Goal: Task Accomplishment & Management: Use online tool/utility

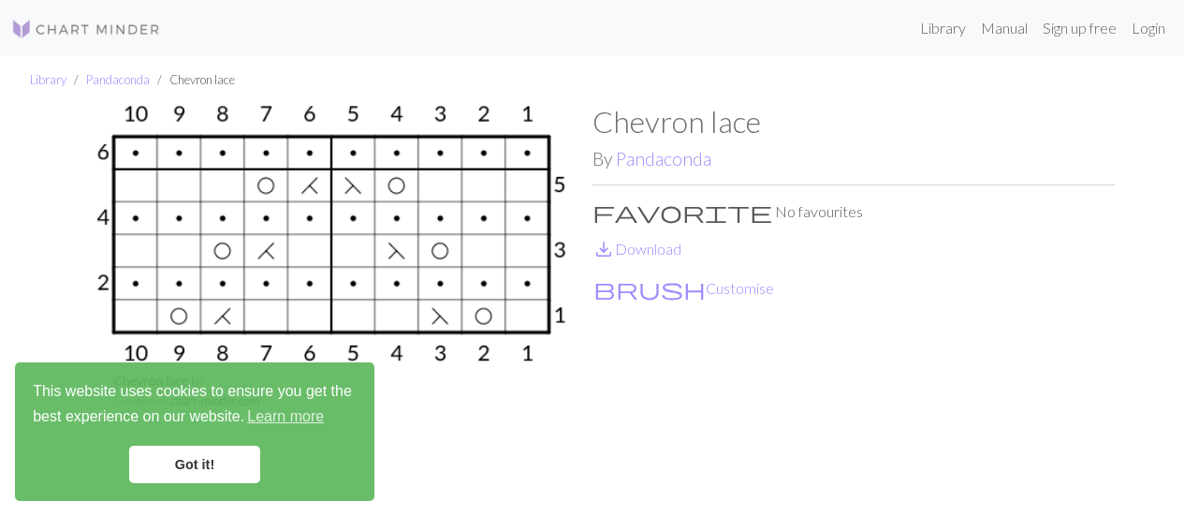
click at [230, 455] on link "Got it!" at bounding box center [194, 464] width 131 height 37
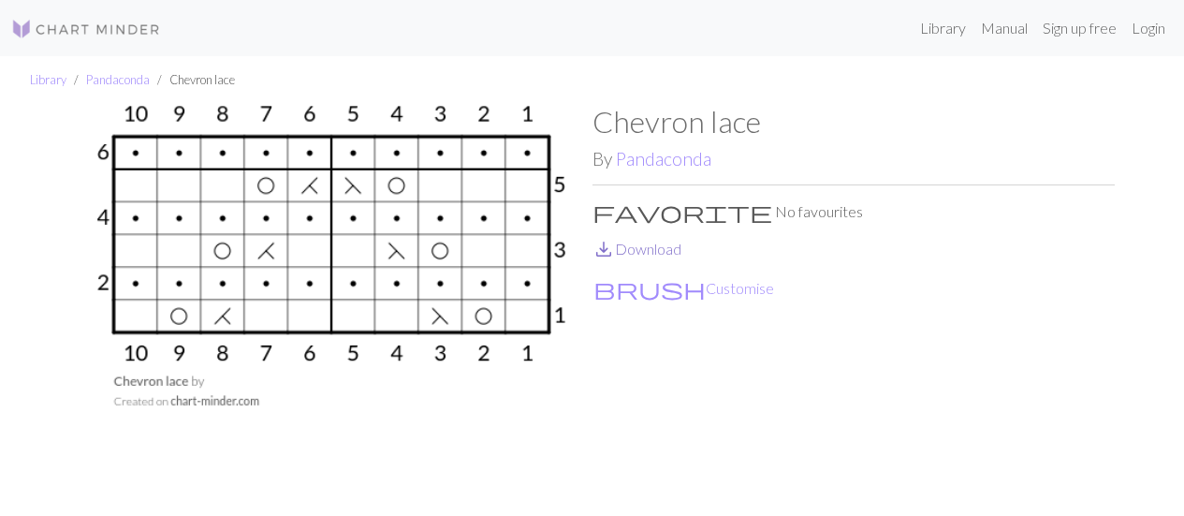
click at [616, 245] on link "save_alt Download" at bounding box center [637, 249] width 89 height 18
click at [659, 292] on button "brush Customise" at bounding box center [684, 288] width 183 height 24
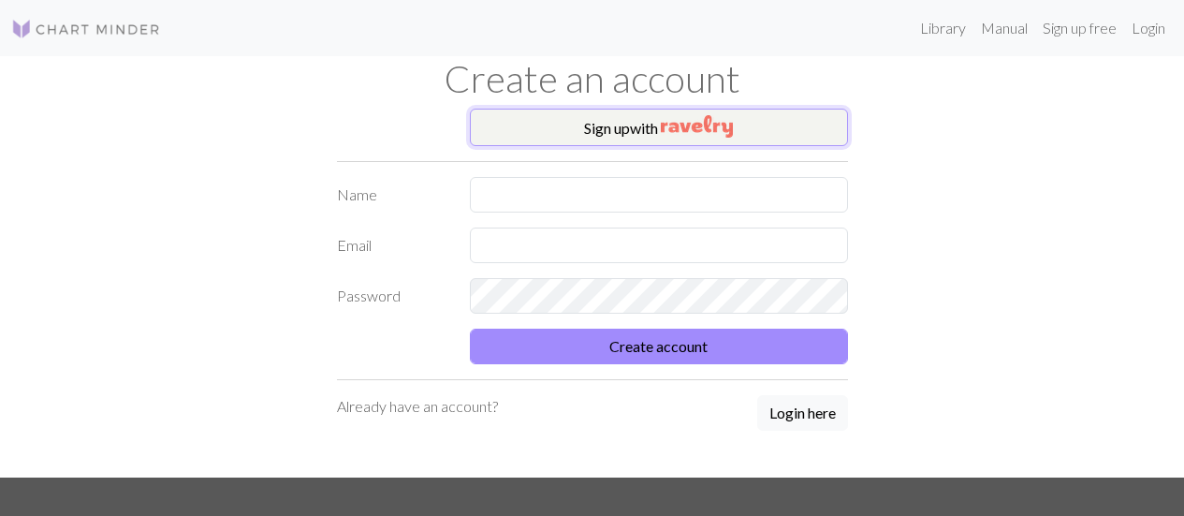
click at [682, 126] on img "button" at bounding box center [697, 126] width 72 height 22
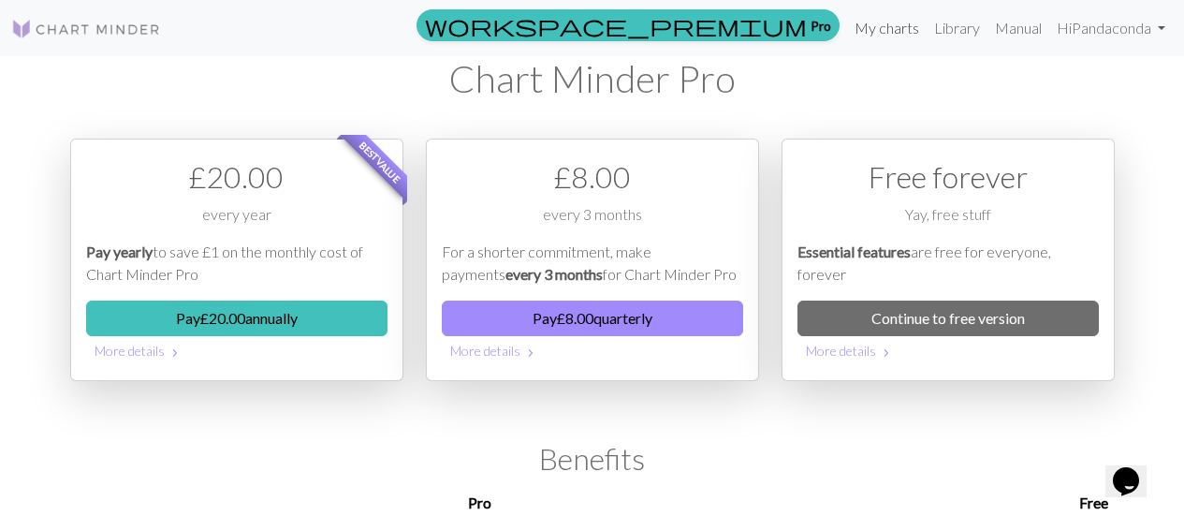
click at [917, 27] on link "My charts" at bounding box center [887, 27] width 80 height 37
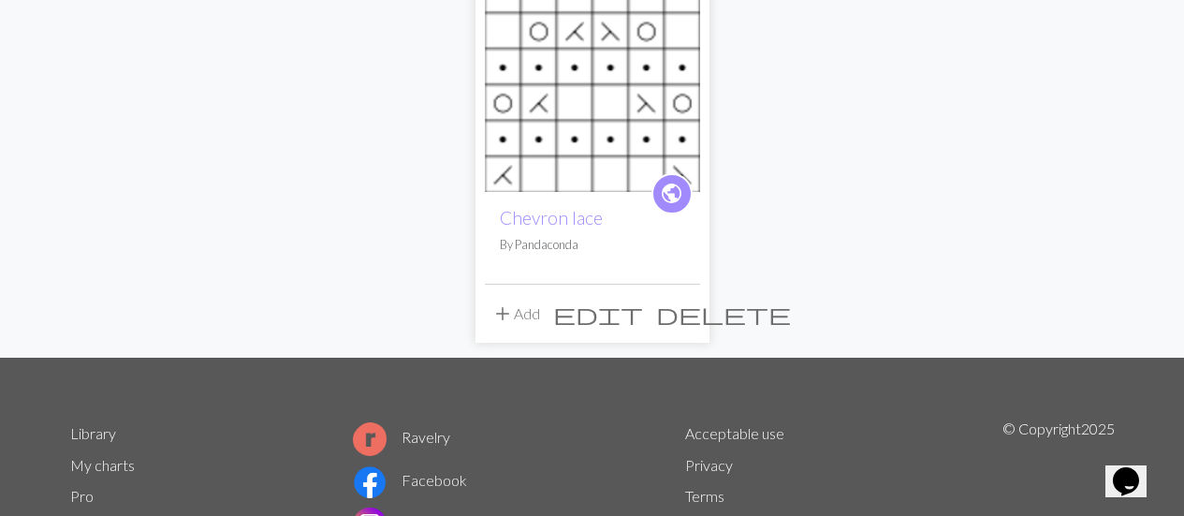
scroll to position [218, 0]
click at [572, 206] on link "Chevron lace" at bounding box center [551, 217] width 103 height 22
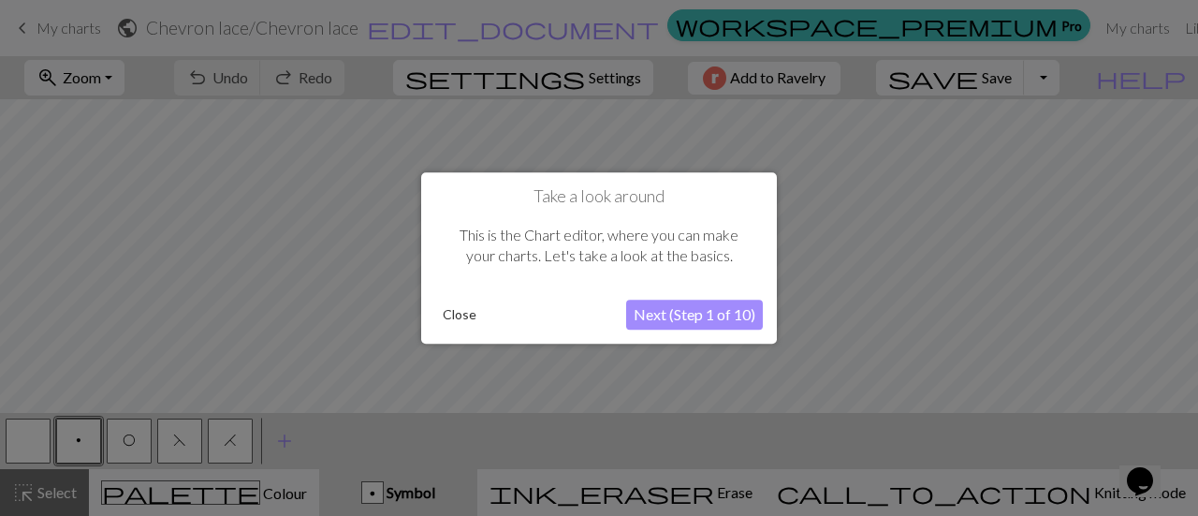
click at [674, 317] on button "Next (Step 1 of 10)" at bounding box center [694, 315] width 137 height 30
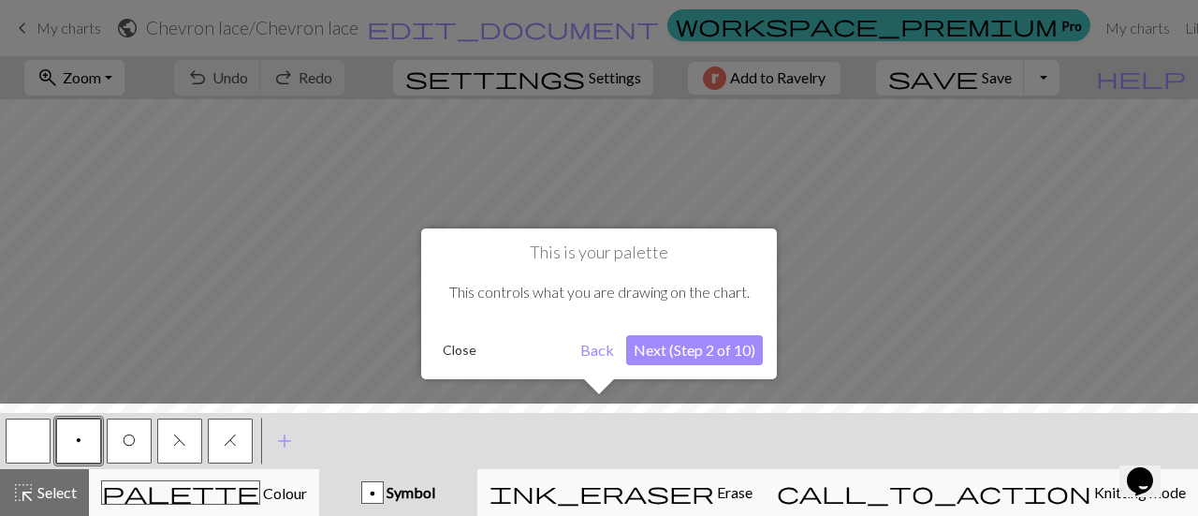
click at [462, 346] on button "Close" at bounding box center [459, 350] width 49 height 28
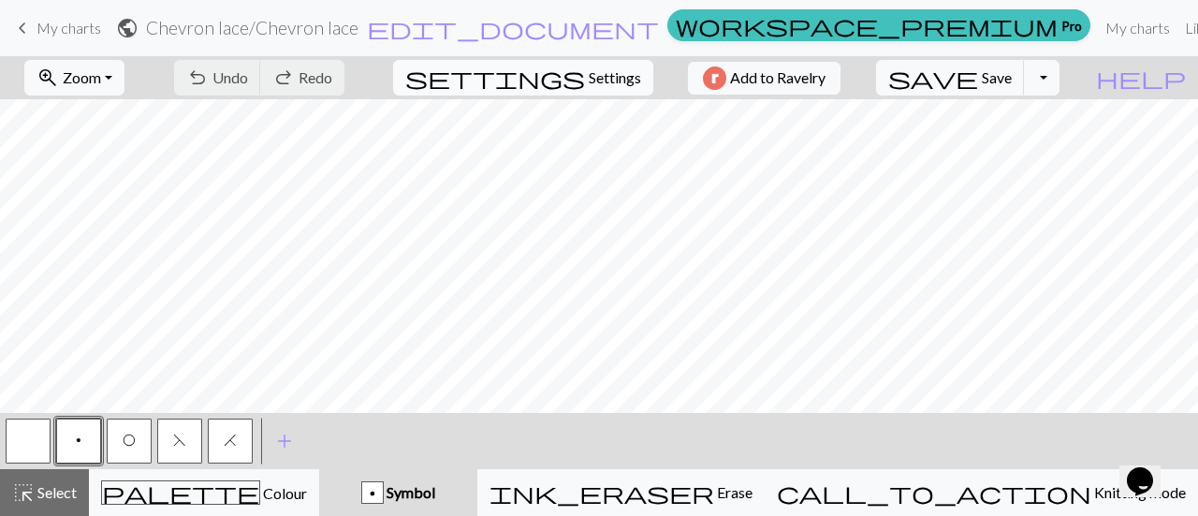
click at [609, 81] on span "Settings" at bounding box center [615, 77] width 52 height 22
select select "aran"
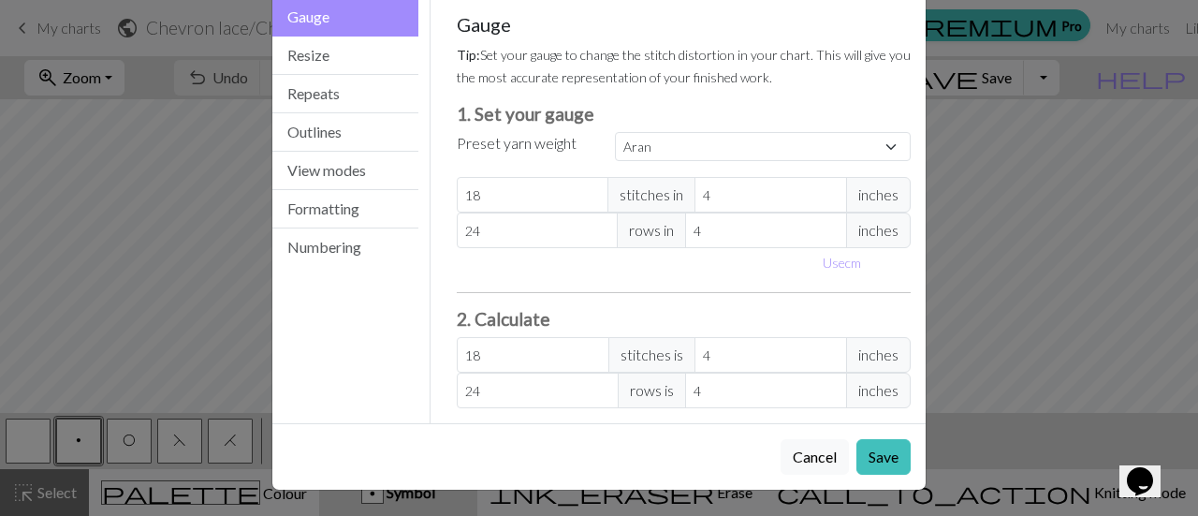
scroll to position [89, 0]
click at [374, 67] on button "Resize" at bounding box center [345, 55] width 146 height 38
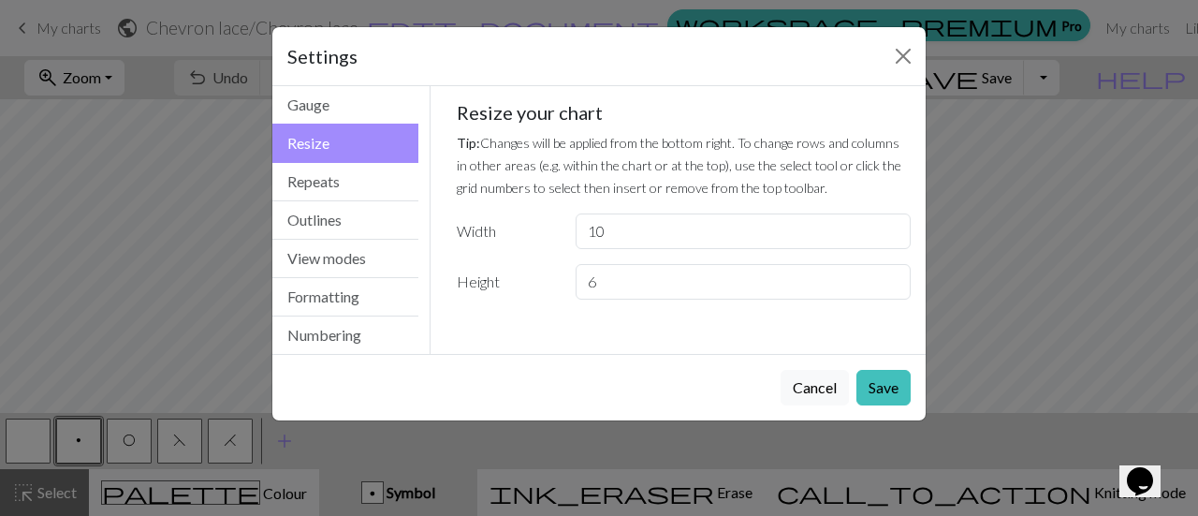
scroll to position [0, 0]
click at [366, 174] on button "Repeats" at bounding box center [345, 182] width 146 height 38
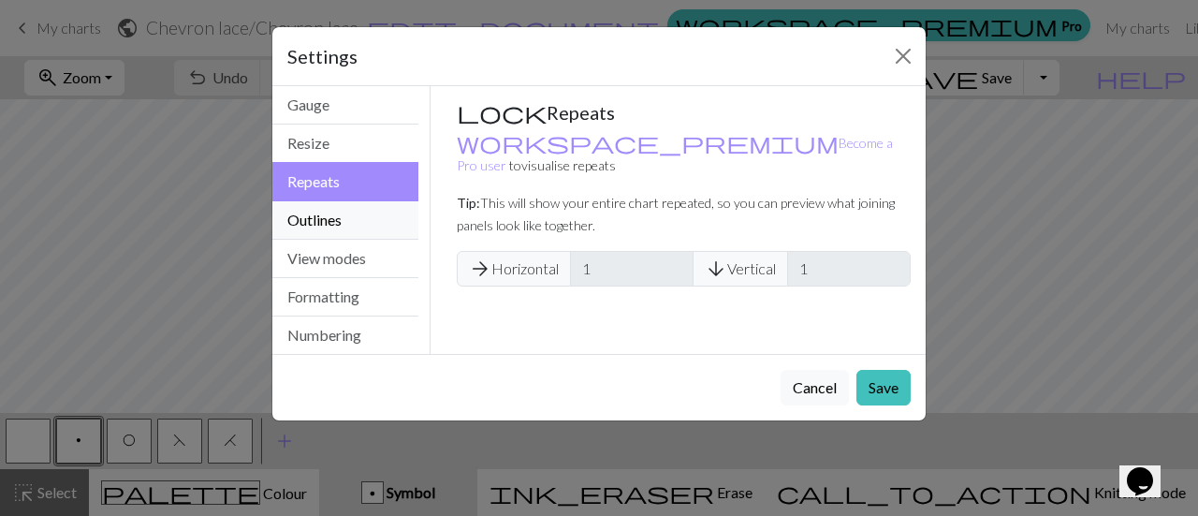
click at [365, 228] on button "Outlines" at bounding box center [345, 220] width 146 height 38
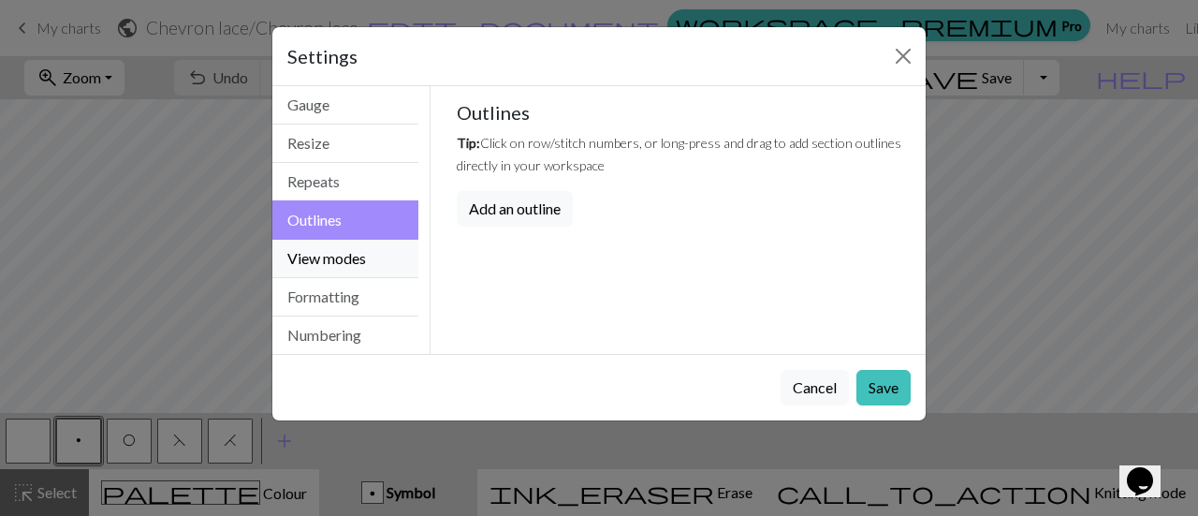
click at [368, 248] on button "View modes" at bounding box center [345, 259] width 146 height 38
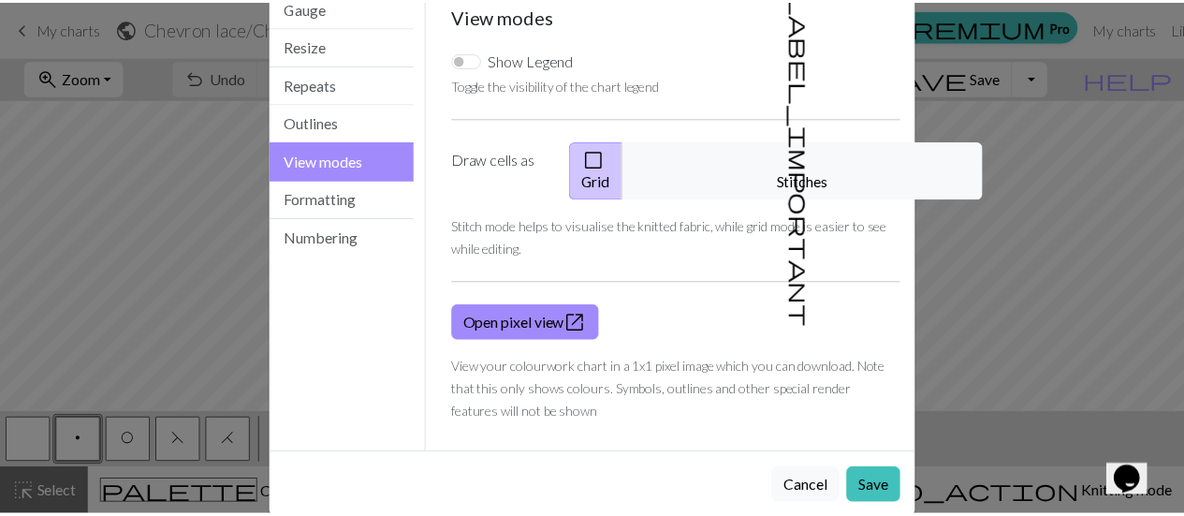
scroll to position [106, 0]
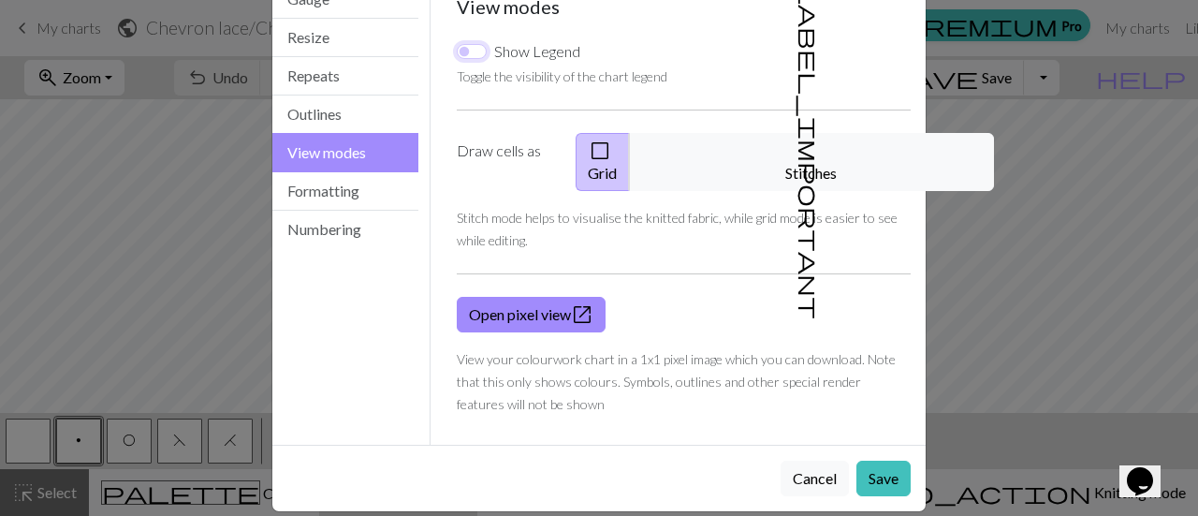
click at [467, 48] on input "Show Legend" at bounding box center [472, 51] width 30 height 15
checkbox input "true"
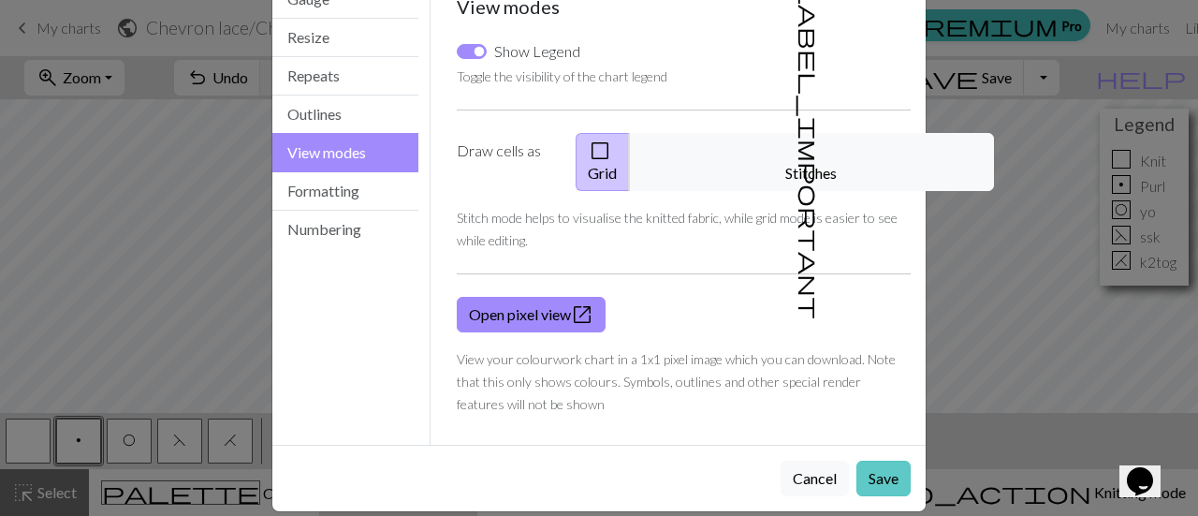
click at [859, 461] on button "Save" at bounding box center [884, 479] width 54 height 36
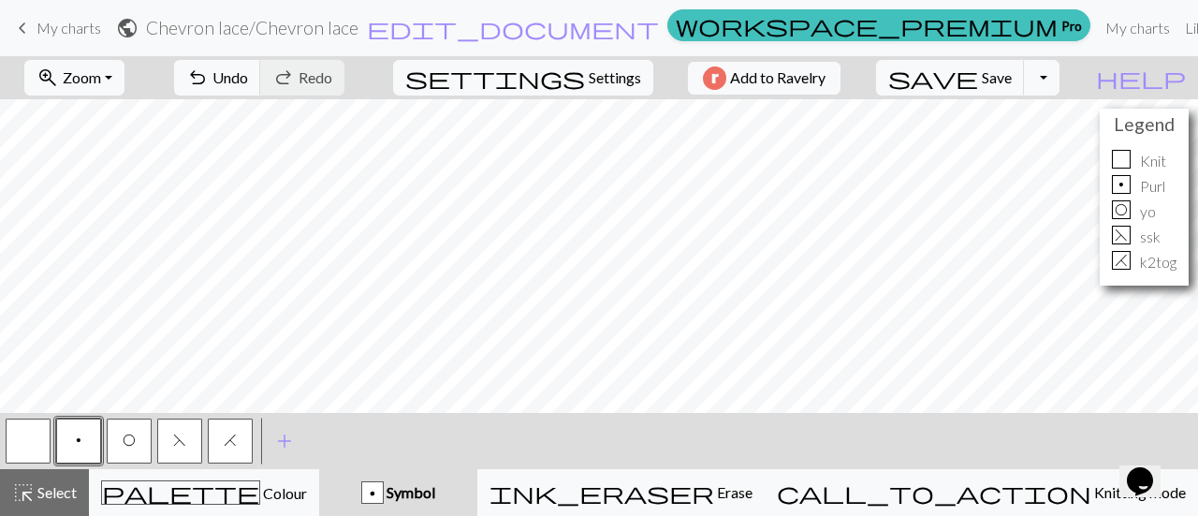
click at [21, 34] on span "keyboard_arrow_left" at bounding box center [22, 28] width 22 height 26
click at [978, 81] on span "save" at bounding box center [933, 78] width 90 height 26
click at [50, 26] on span "My charts" at bounding box center [69, 28] width 65 height 18
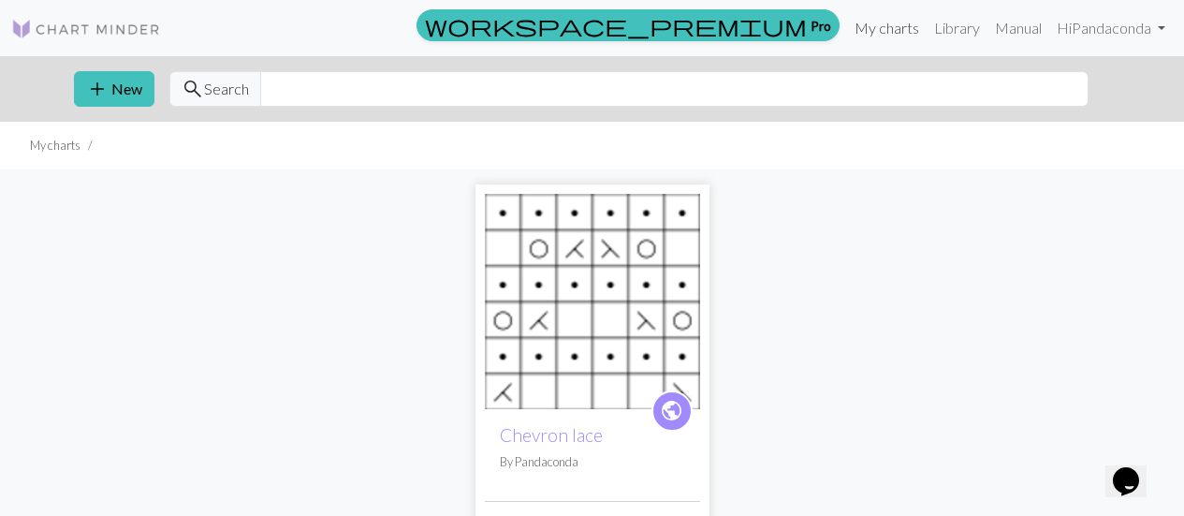
click at [903, 27] on link "My charts" at bounding box center [887, 27] width 80 height 37
click at [940, 31] on link "Library" at bounding box center [957, 27] width 61 height 37
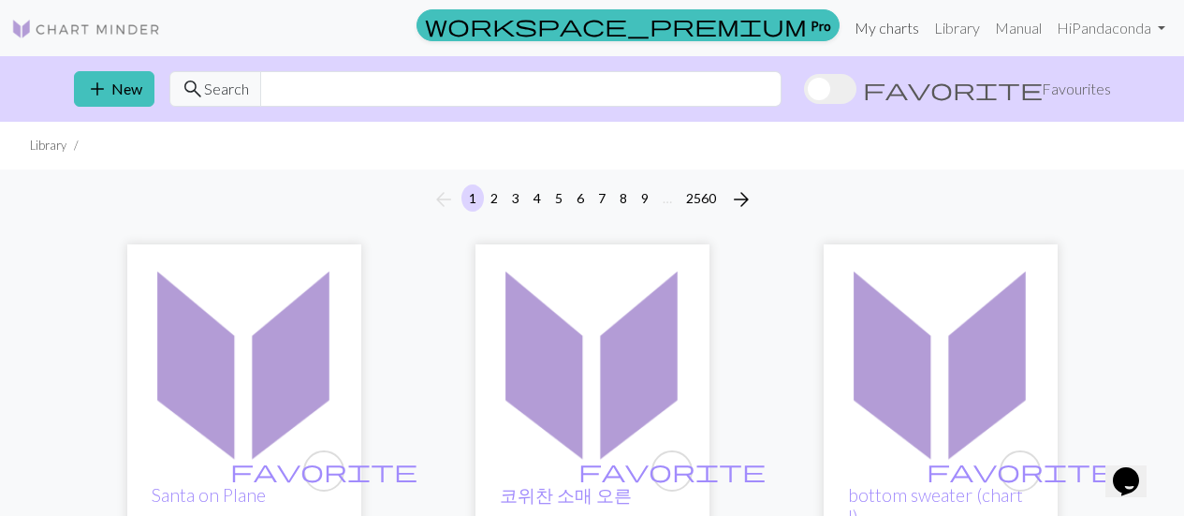
click at [896, 10] on link "My charts" at bounding box center [887, 27] width 80 height 37
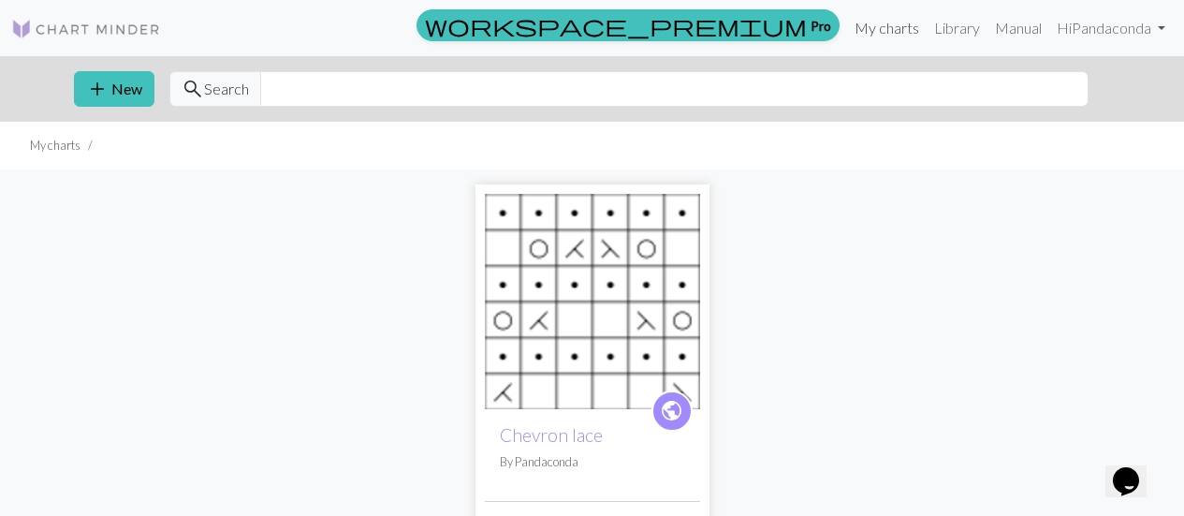
scroll to position [150, 0]
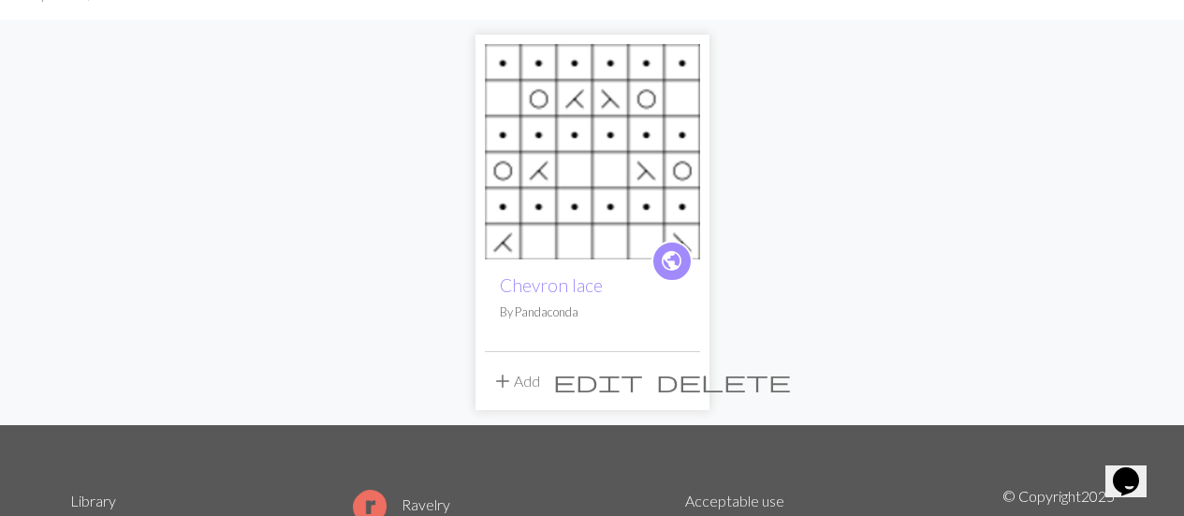
click at [668, 258] on span "public" at bounding box center [671, 260] width 23 height 29
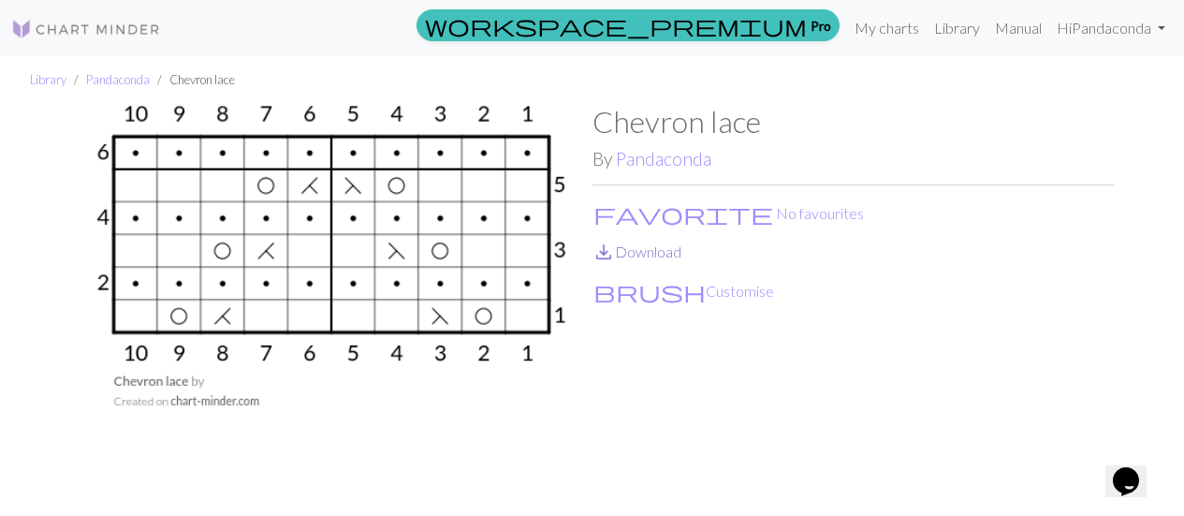
click at [638, 251] on link "save_alt Download" at bounding box center [637, 251] width 89 height 18
click at [682, 325] on div "Chevron lace By Pandaconda favorite No favourites save_alt Download brush Custo…" at bounding box center [854, 310] width 522 height 413
click at [446, 268] on img at bounding box center [331, 310] width 522 height 413
click at [908, 22] on link "My charts" at bounding box center [887, 27] width 80 height 37
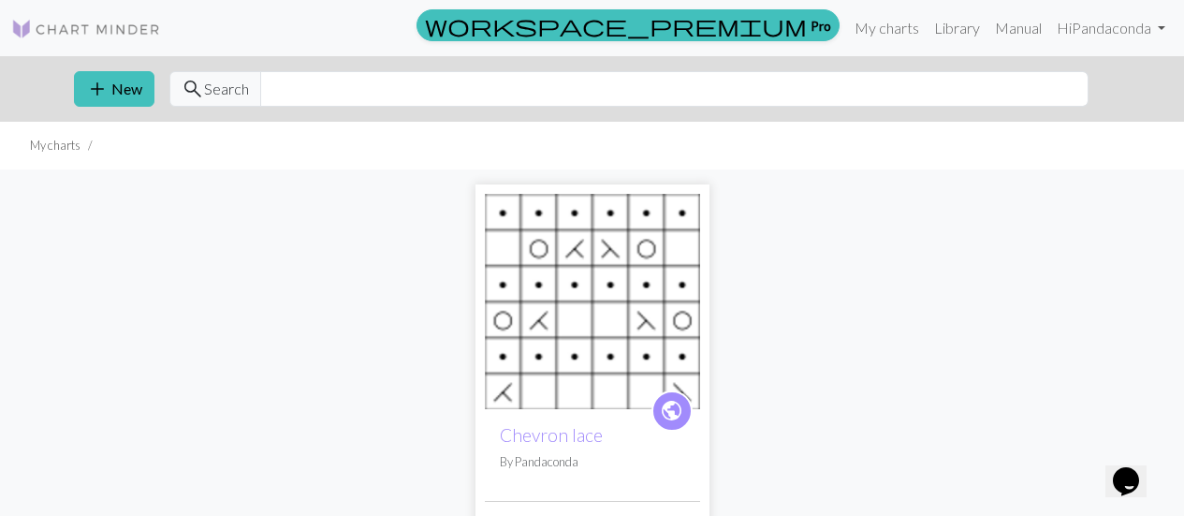
click at [601, 261] on img at bounding box center [592, 301] width 215 height 215
